Goal: Information Seeking & Learning: Find contact information

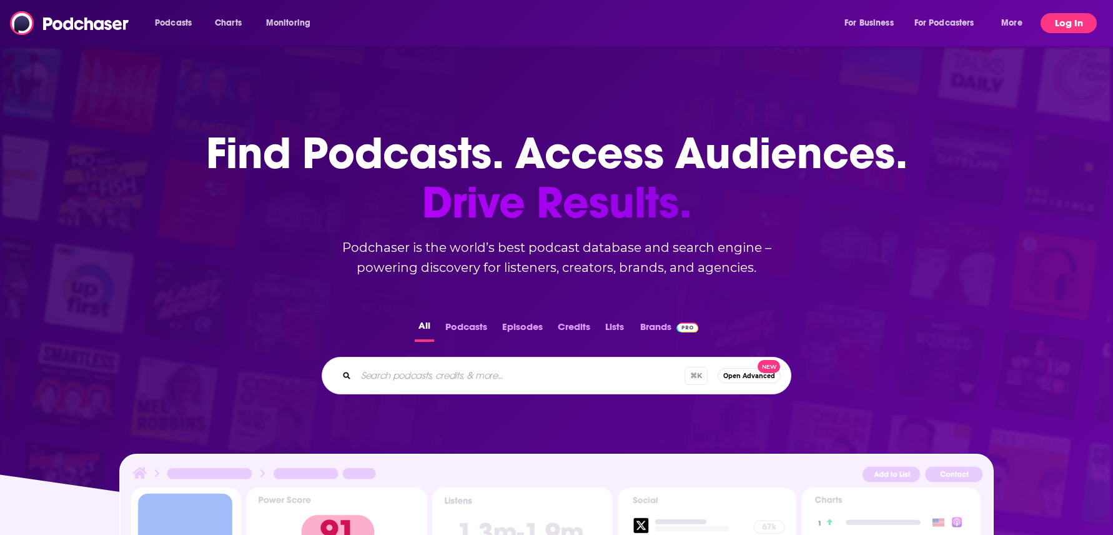
click at [1067, 22] on button "Log In" at bounding box center [1069, 23] width 56 height 20
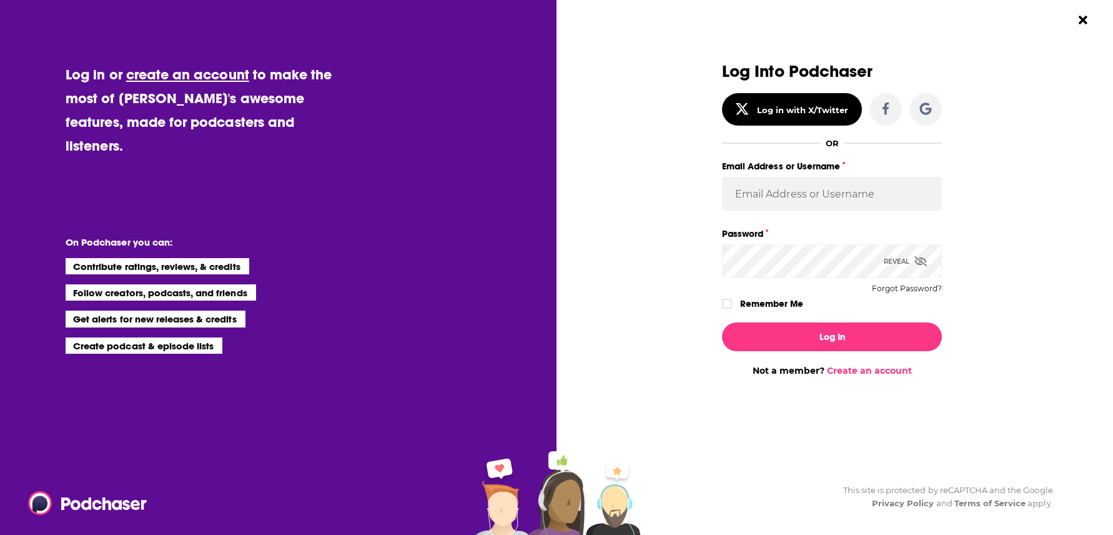
click at [834, 174] on label "Email Address or Username" at bounding box center [832, 166] width 220 height 16
click at [834, 177] on input "Email Address or Username" at bounding box center [832, 194] width 220 height 34
click at [834, 198] on input "Email Address or Username" at bounding box center [832, 194] width 220 height 34
type input "autumncomm"
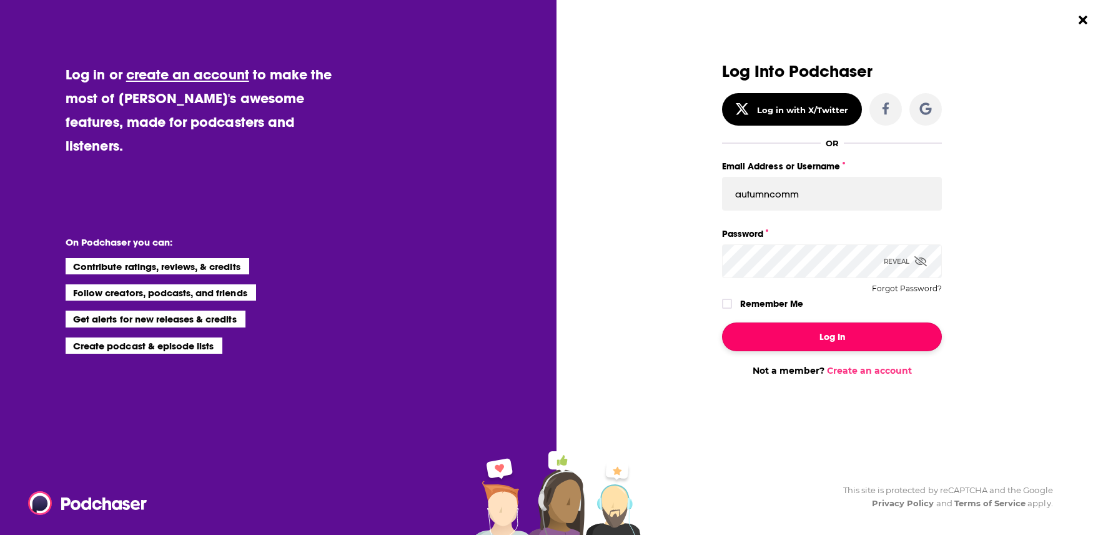
click at [802, 336] on button "Log In" at bounding box center [832, 336] width 220 height 29
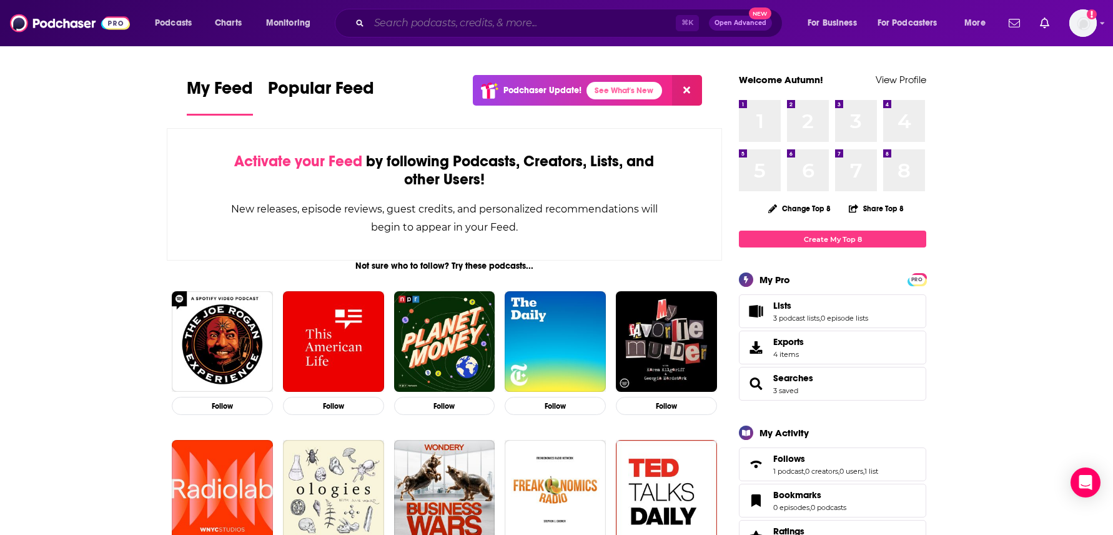
click at [421, 25] on input "Search podcasts, credits, & more..." at bounding box center [522, 23] width 307 height 20
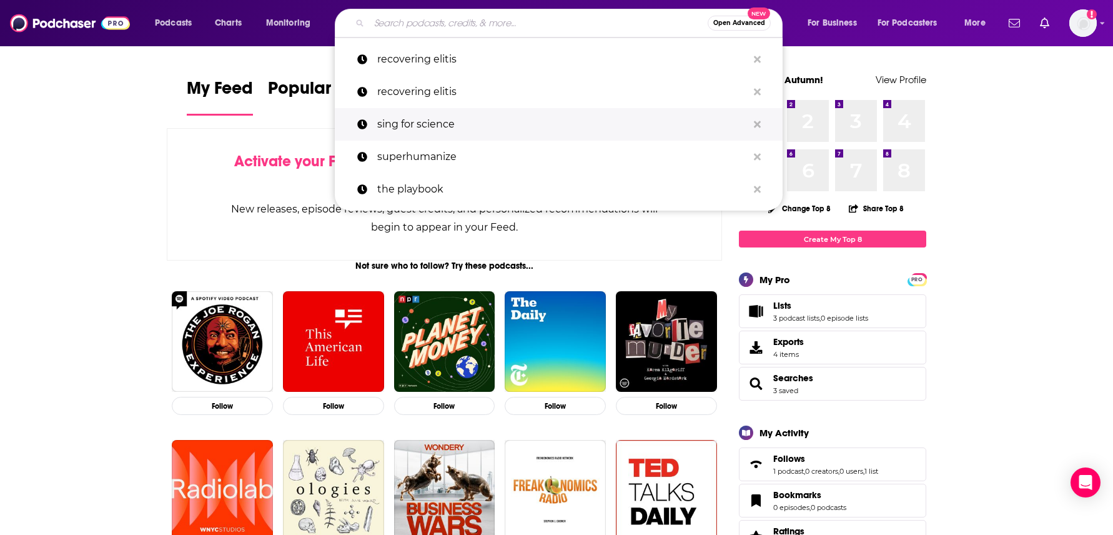
paste input "Diary of a CEO"
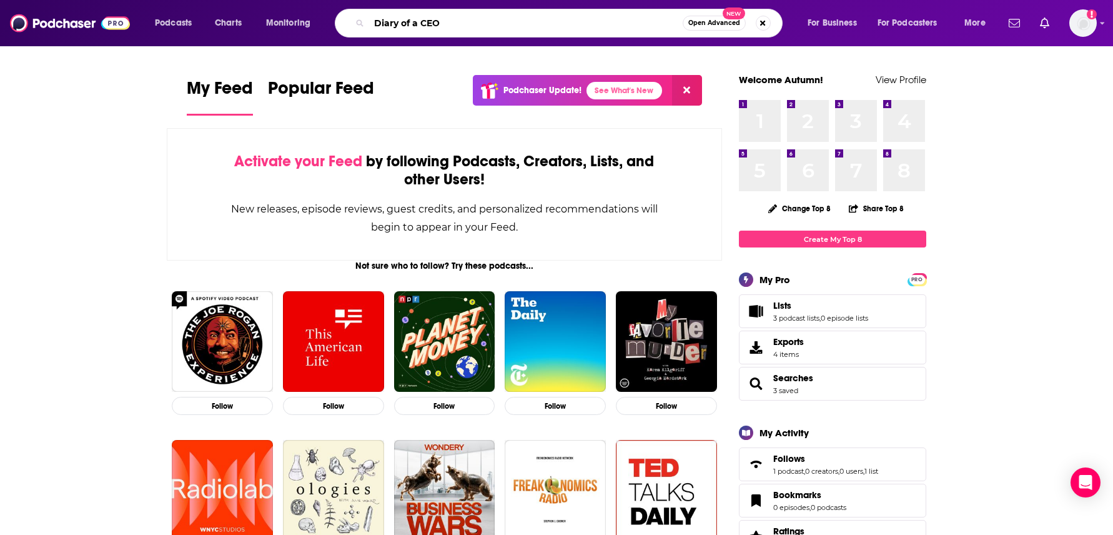
type input "Diary of a CEO"
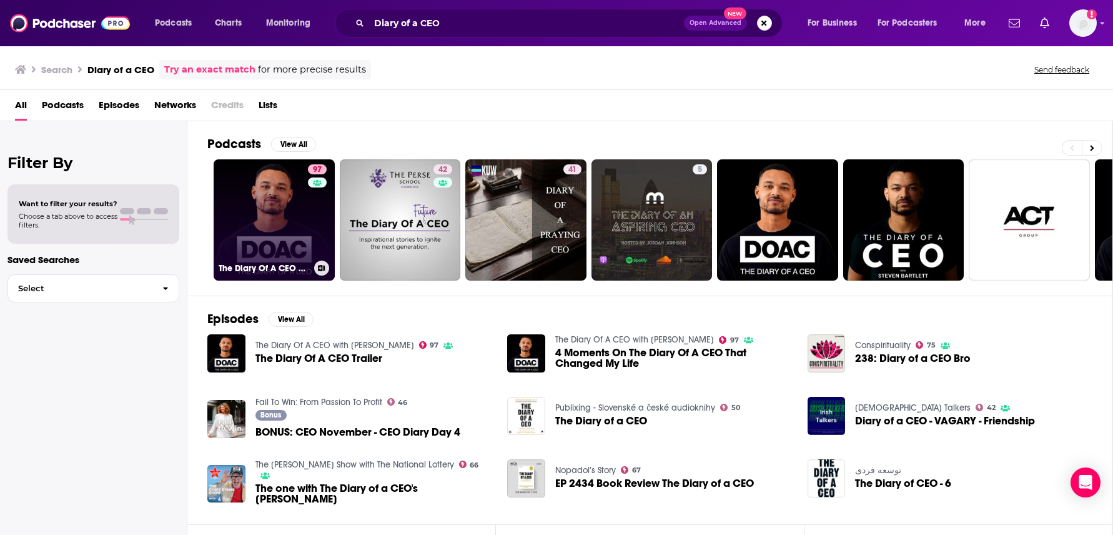
scroll to position [0, 1]
click at [247, 216] on link "97 The Diary Of A CEO with [PERSON_NAME]" at bounding box center [273, 219] width 121 height 121
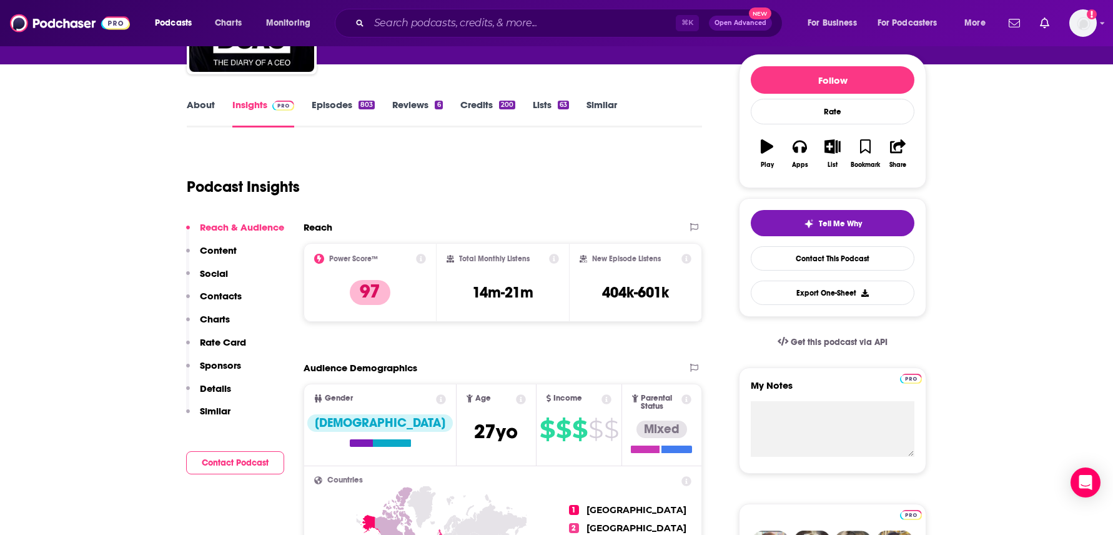
click at [207, 295] on p "Contacts" at bounding box center [221, 296] width 42 height 12
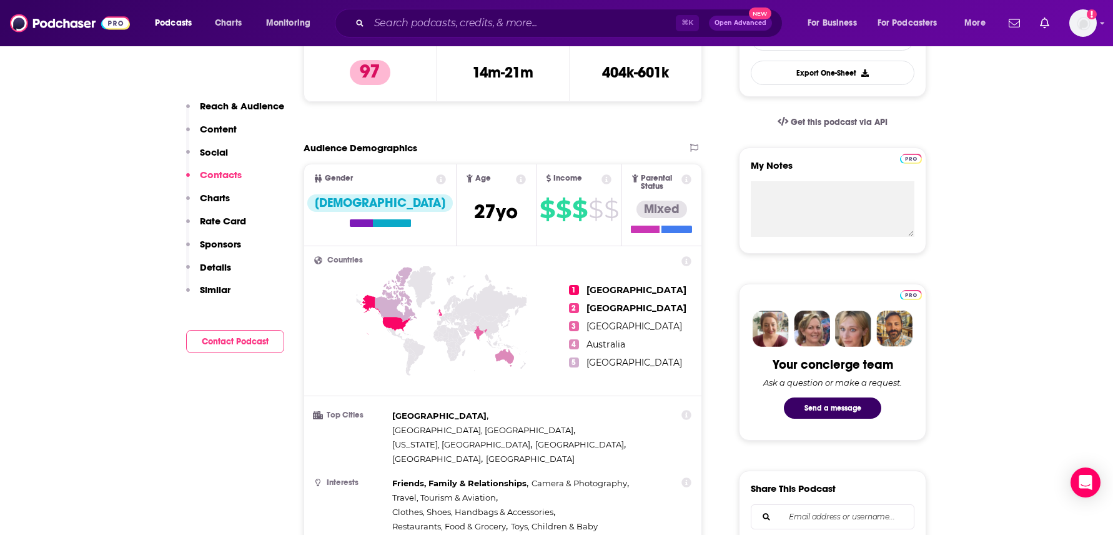
scroll to position [1128, 0]
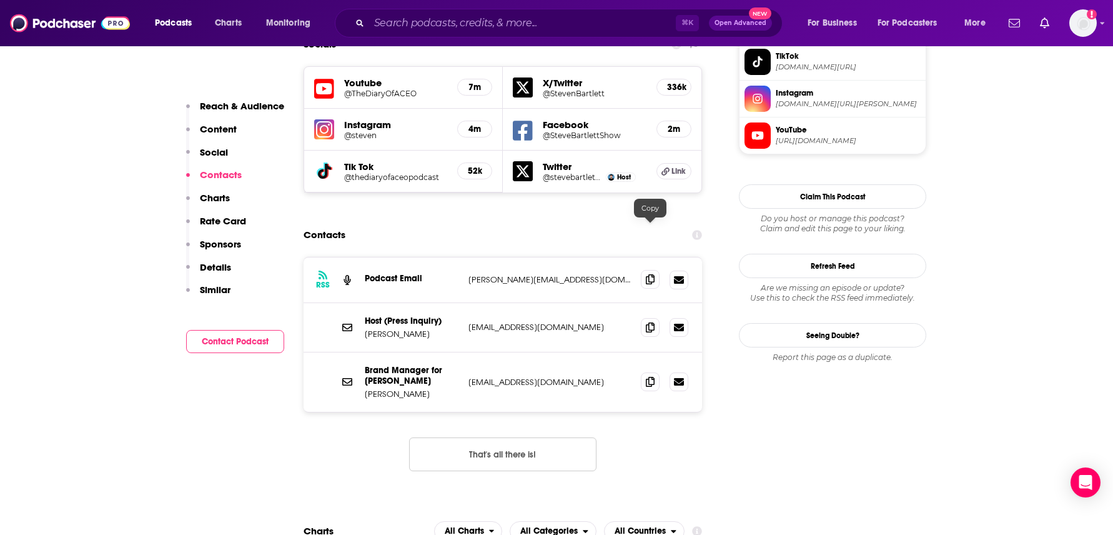
click at [649, 274] on icon at bounding box center [650, 279] width 9 height 10
drag, startPoint x: 652, startPoint y: 276, endPoint x: 595, endPoint y: 235, distance: 69.9
click at [652, 322] on icon at bounding box center [650, 327] width 9 height 10
click at [656, 372] on span at bounding box center [650, 381] width 19 height 19
